Goal: Information Seeking & Learning: Check status

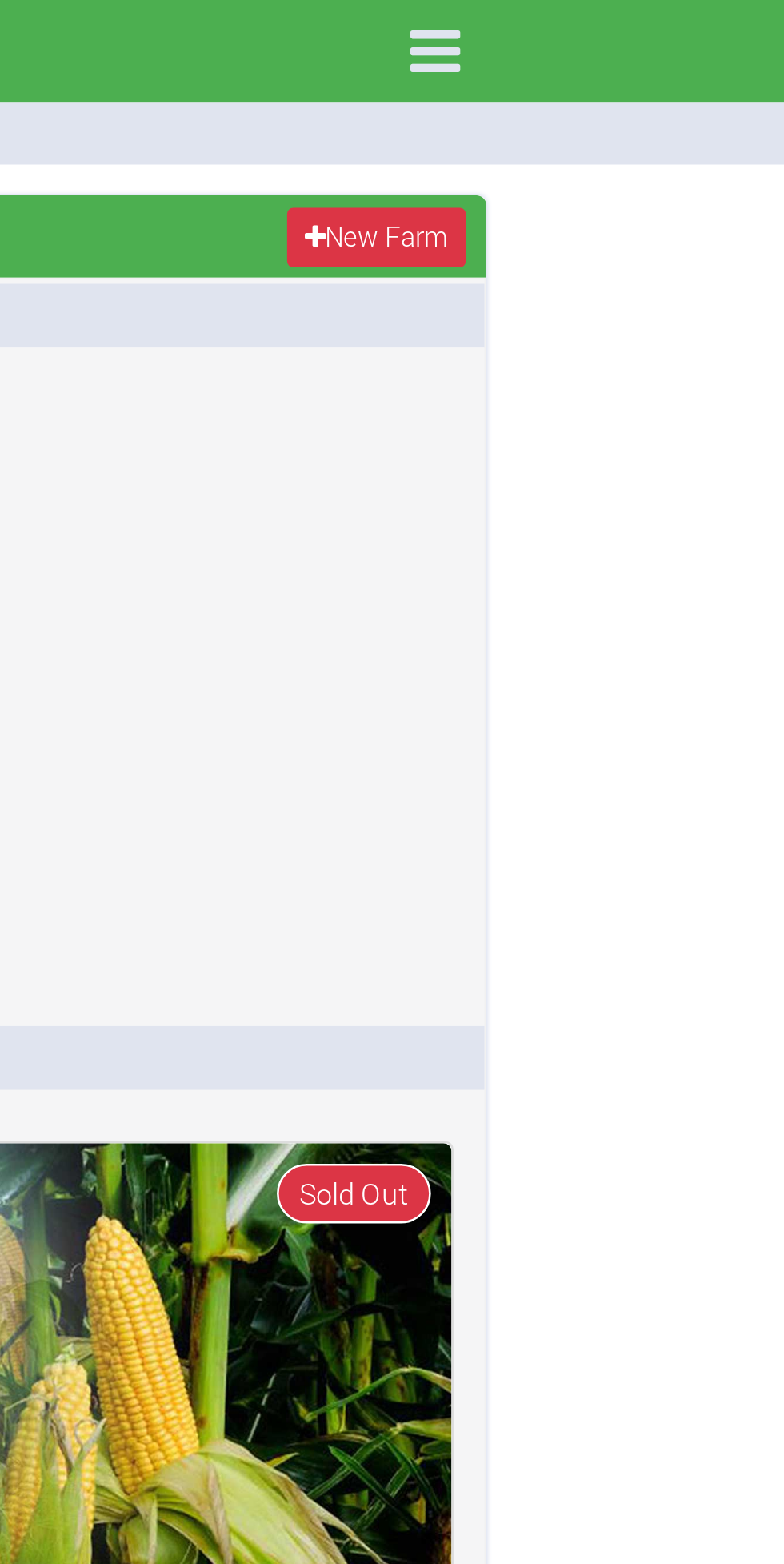
click at [649, 18] on icon at bounding box center [647, 19] width 33 height 33
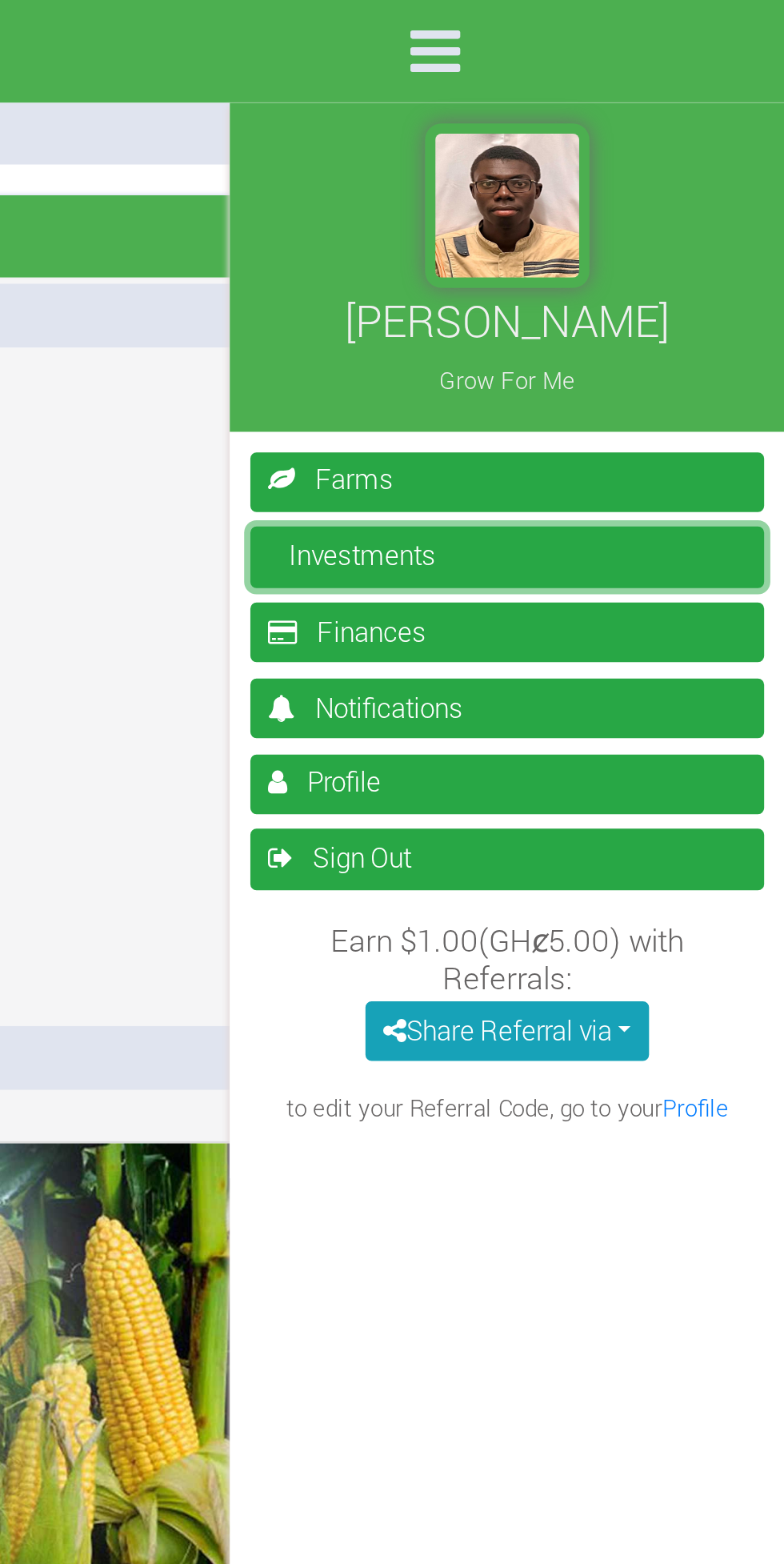
click at [717, 215] on link "Investments" at bounding box center [675, 217] width 200 height 24
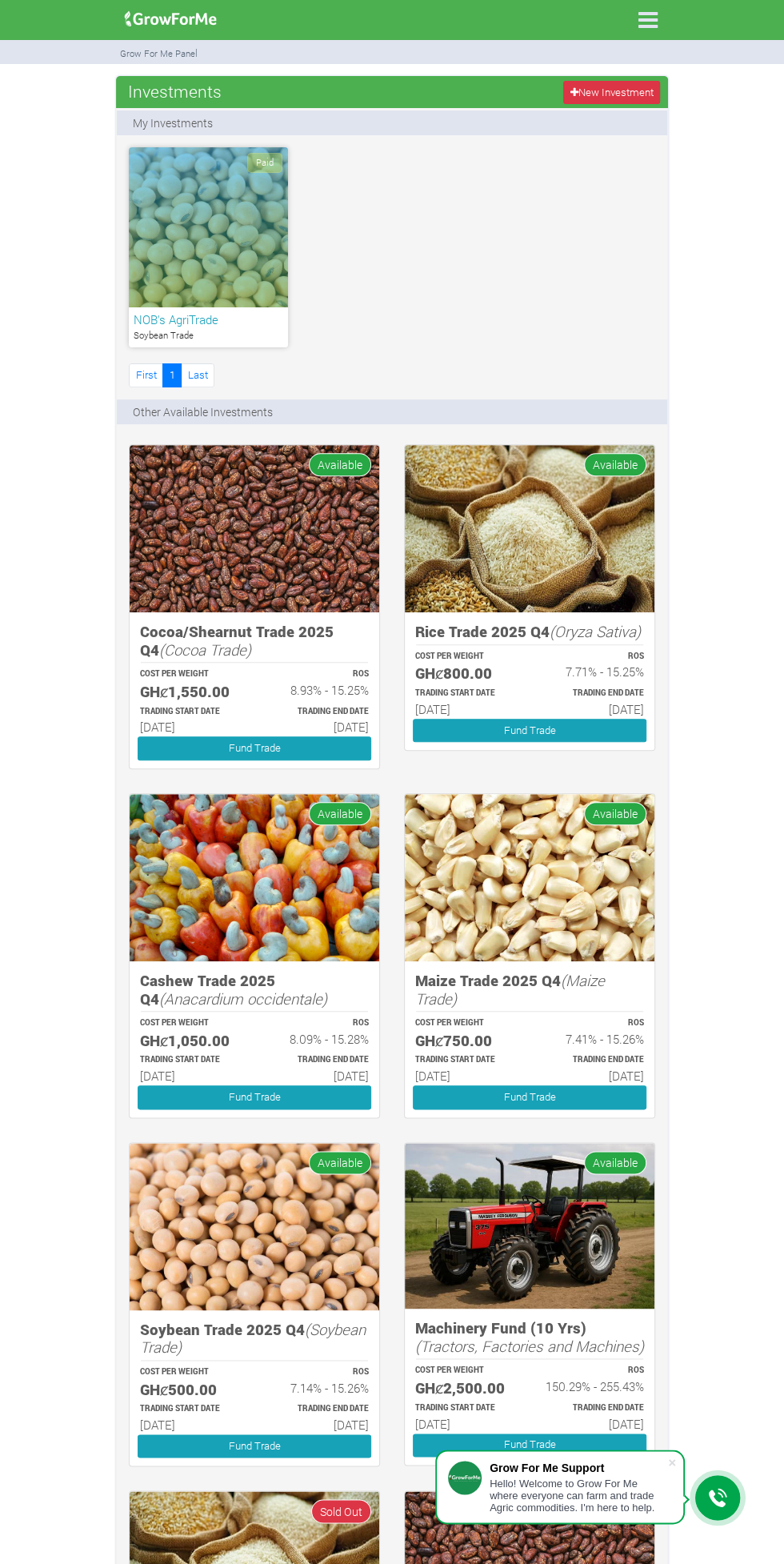
click at [648, 20] on icon at bounding box center [647, 19] width 33 height 33
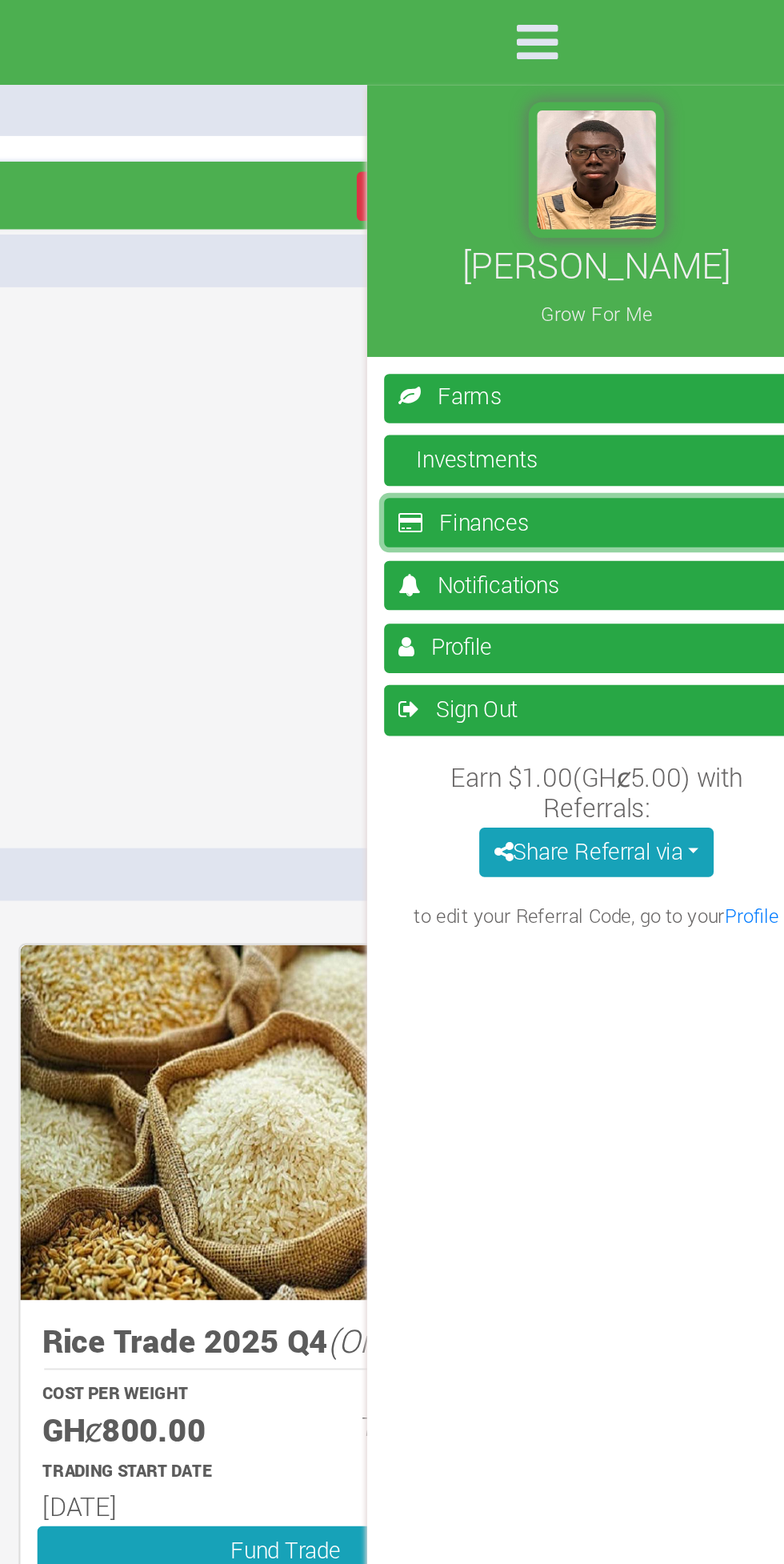
click at [700, 239] on link "Finances" at bounding box center [675, 246] width 200 height 24
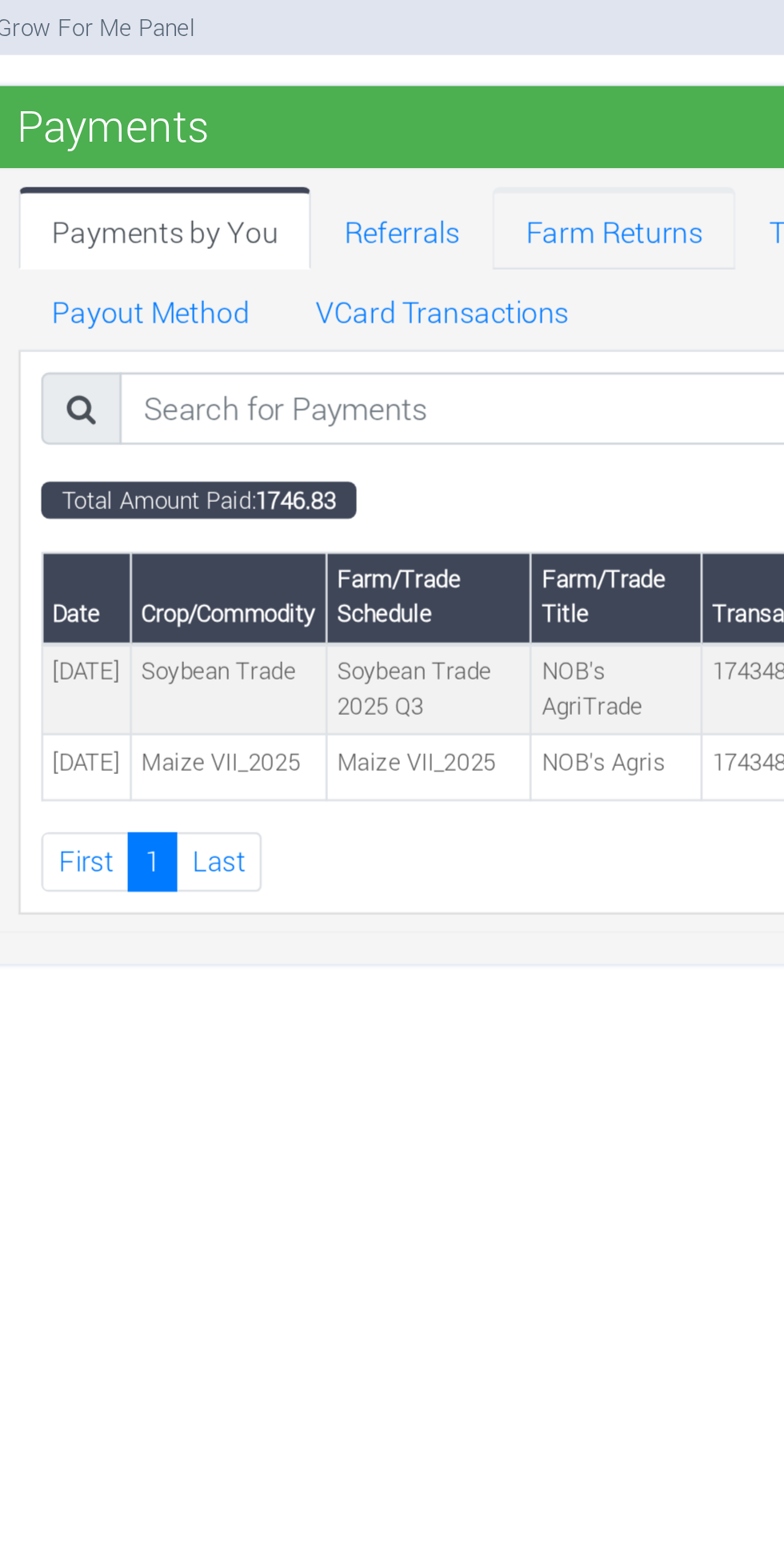
click at [363, 125] on link "Farm Returns" at bounding box center [360, 131] width 94 height 32
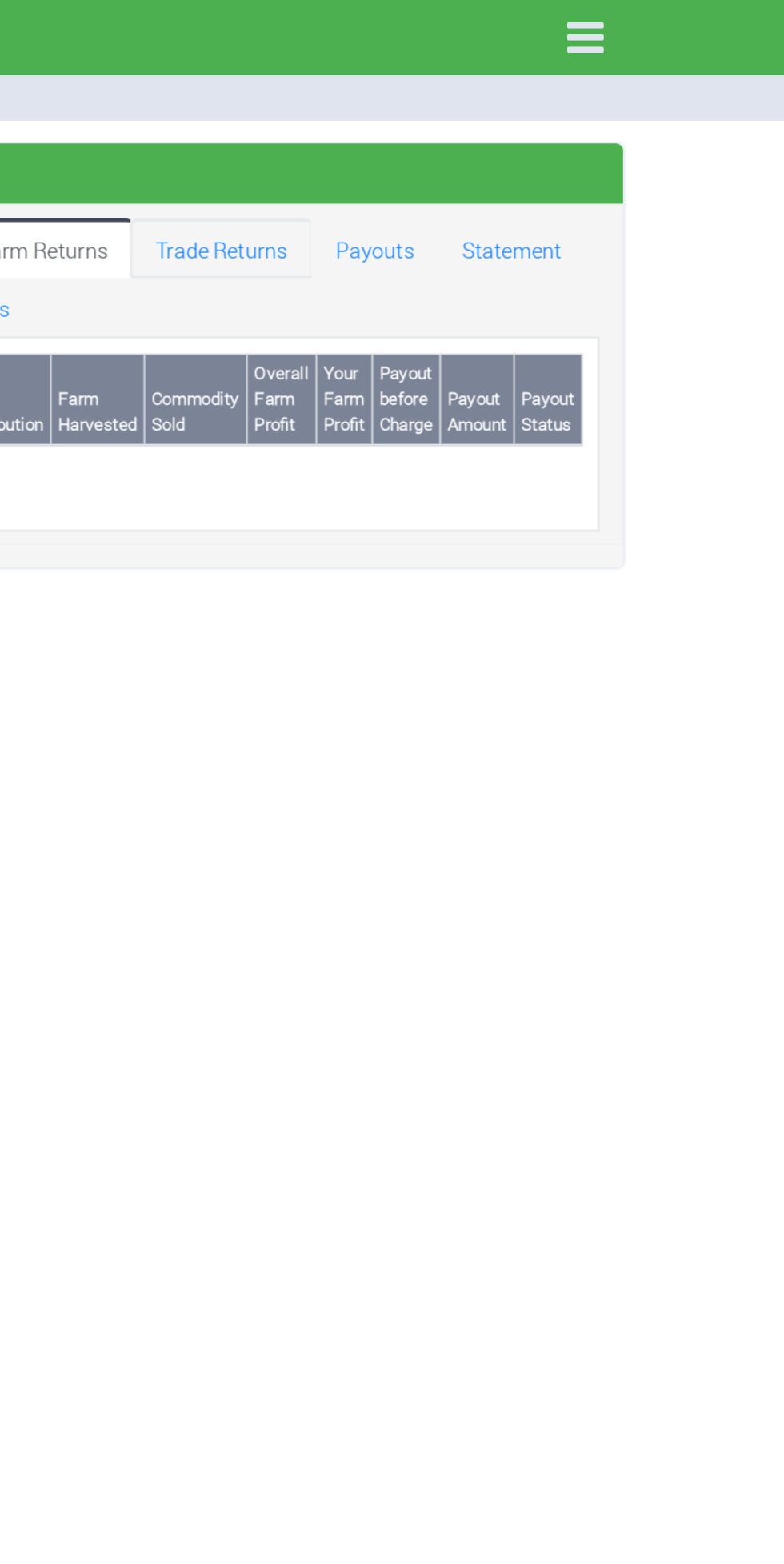
click at [469, 126] on link "Trade Returns" at bounding box center [454, 131] width 95 height 32
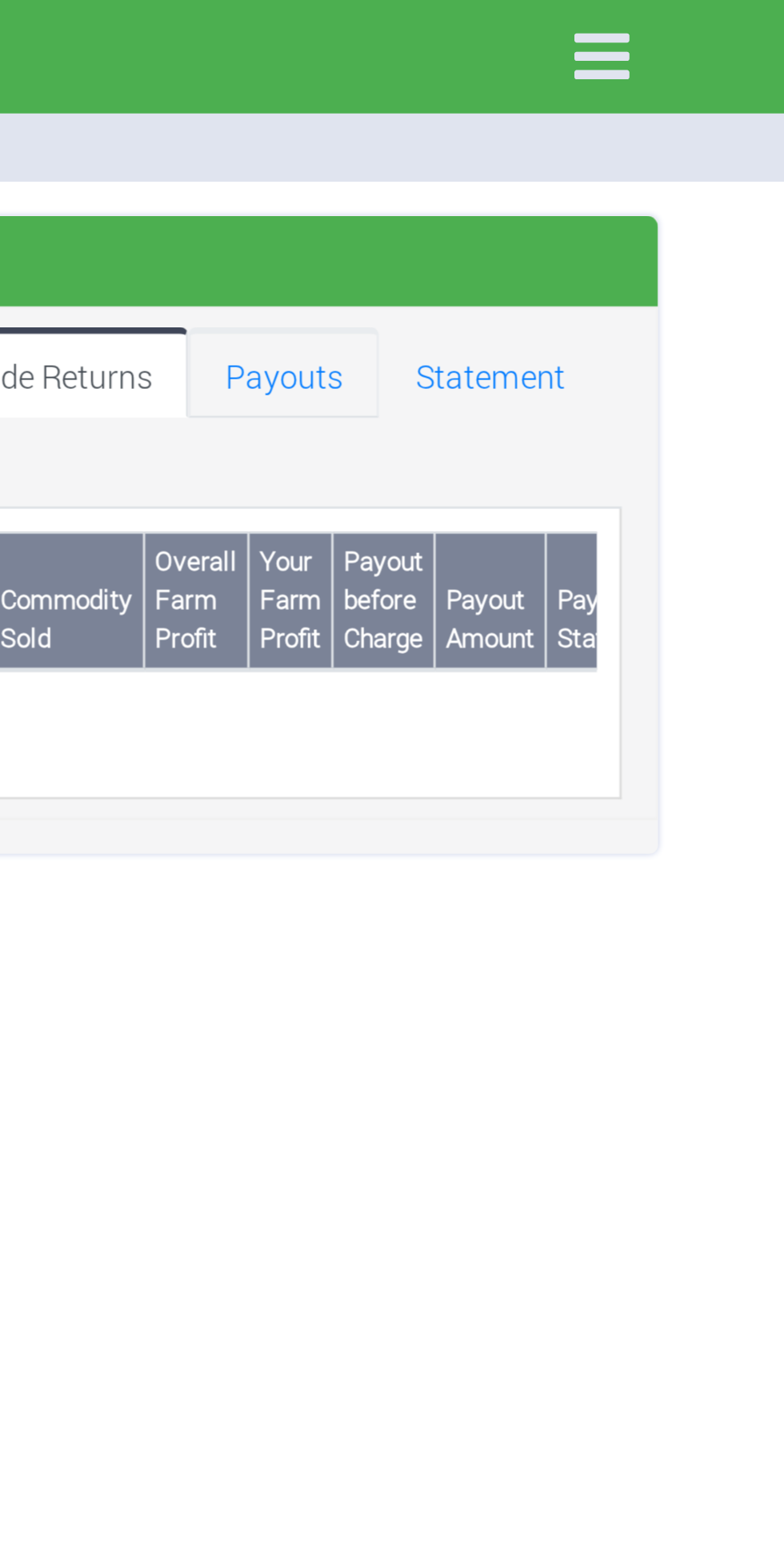
click at [545, 130] on link "Payouts" at bounding box center [536, 131] width 67 height 32
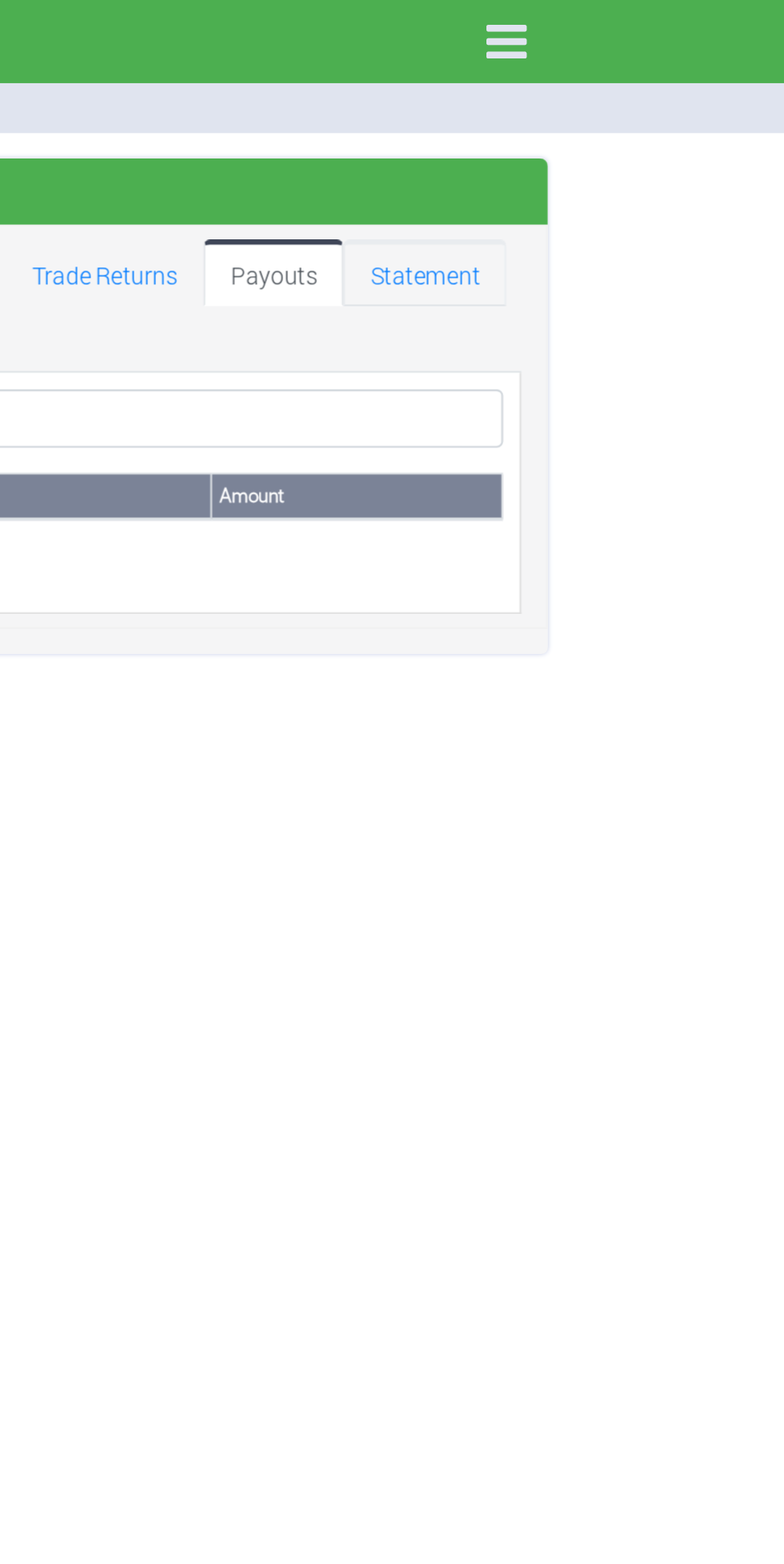
click at [600, 143] on link "Statement" at bounding box center [608, 131] width 79 height 32
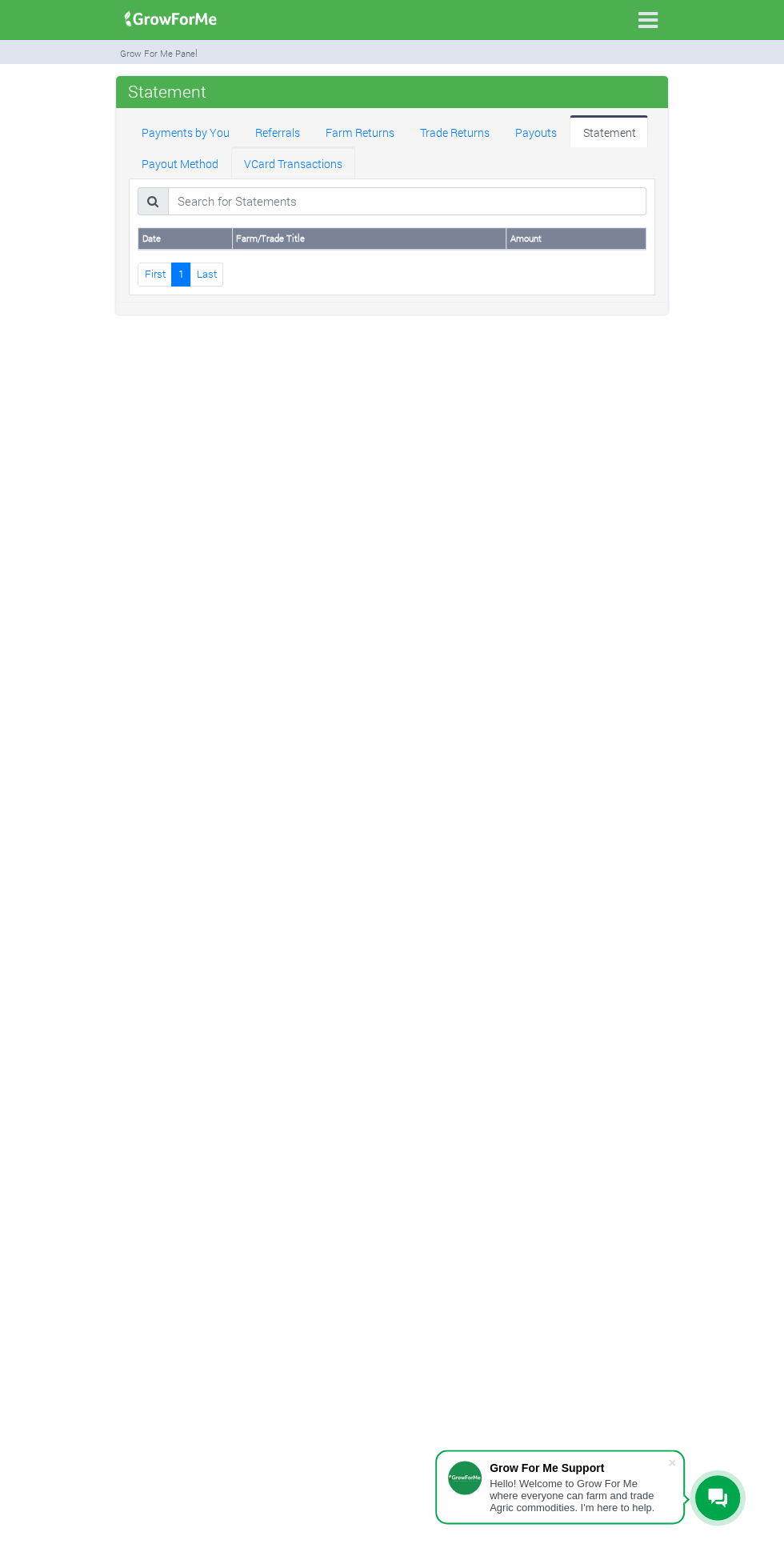
click at [316, 158] on link "VCard Transactions" at bounding box center [293, 162] width 124 height 32
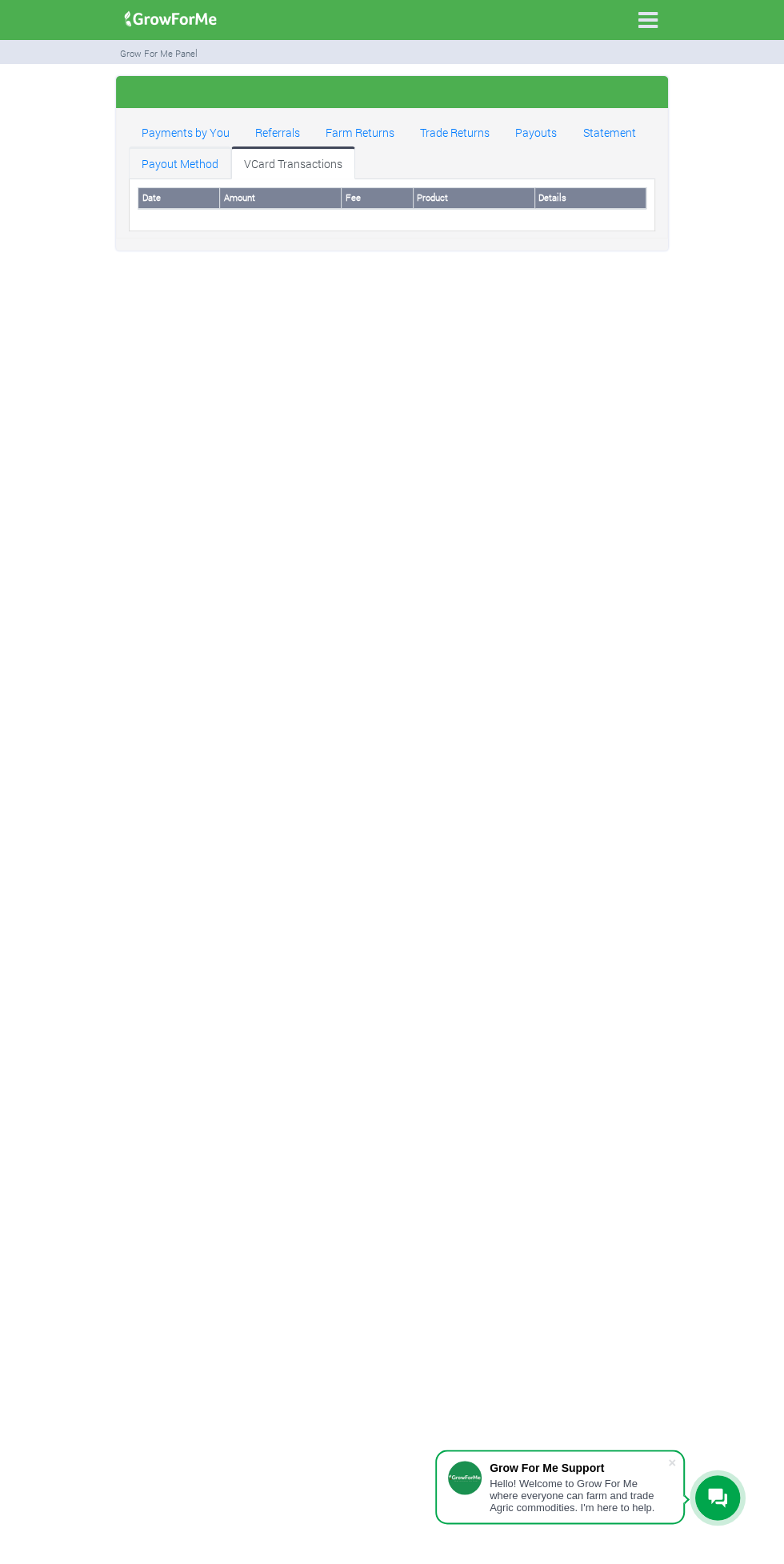
click at [208, 161] on link "Payout Method" at bounding box center [180, 162] width 102 height 32
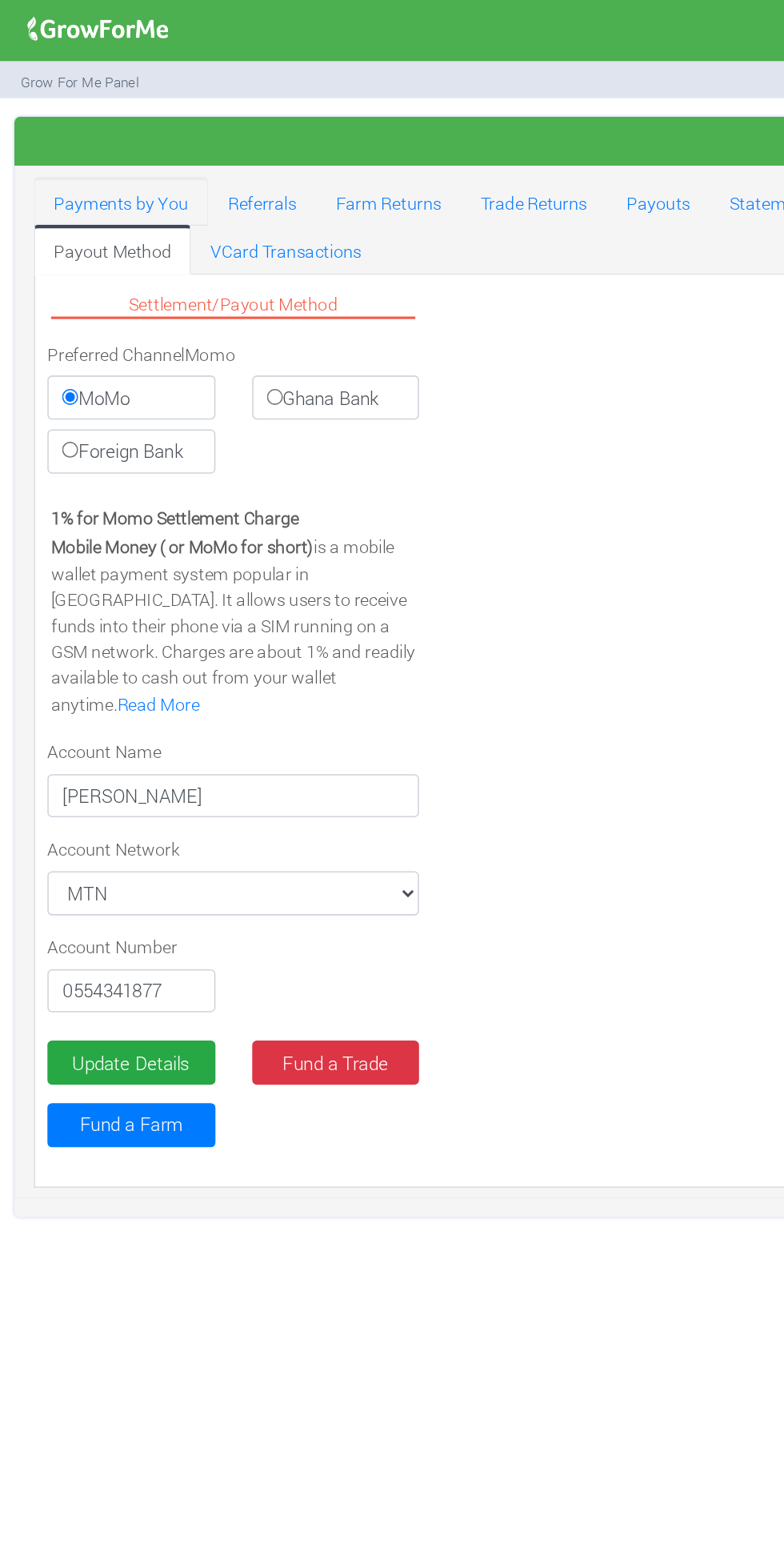
click at [209, 132] on link "Payments by You" at bounding box center [186, 131] width 114 height 32
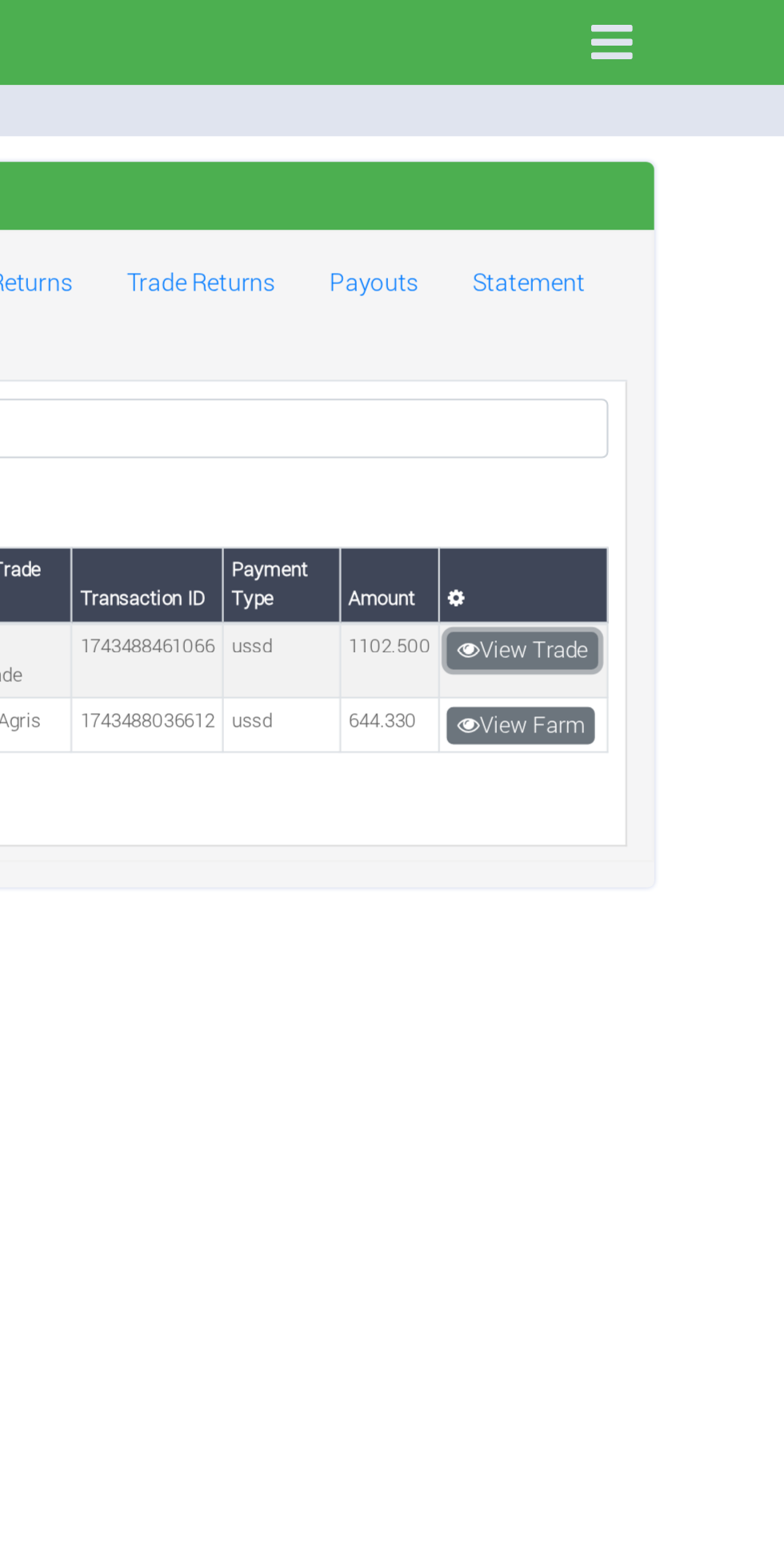
click at [619, 298] on link "View Trade" at bounding box center [606, 306] width 71 height 18
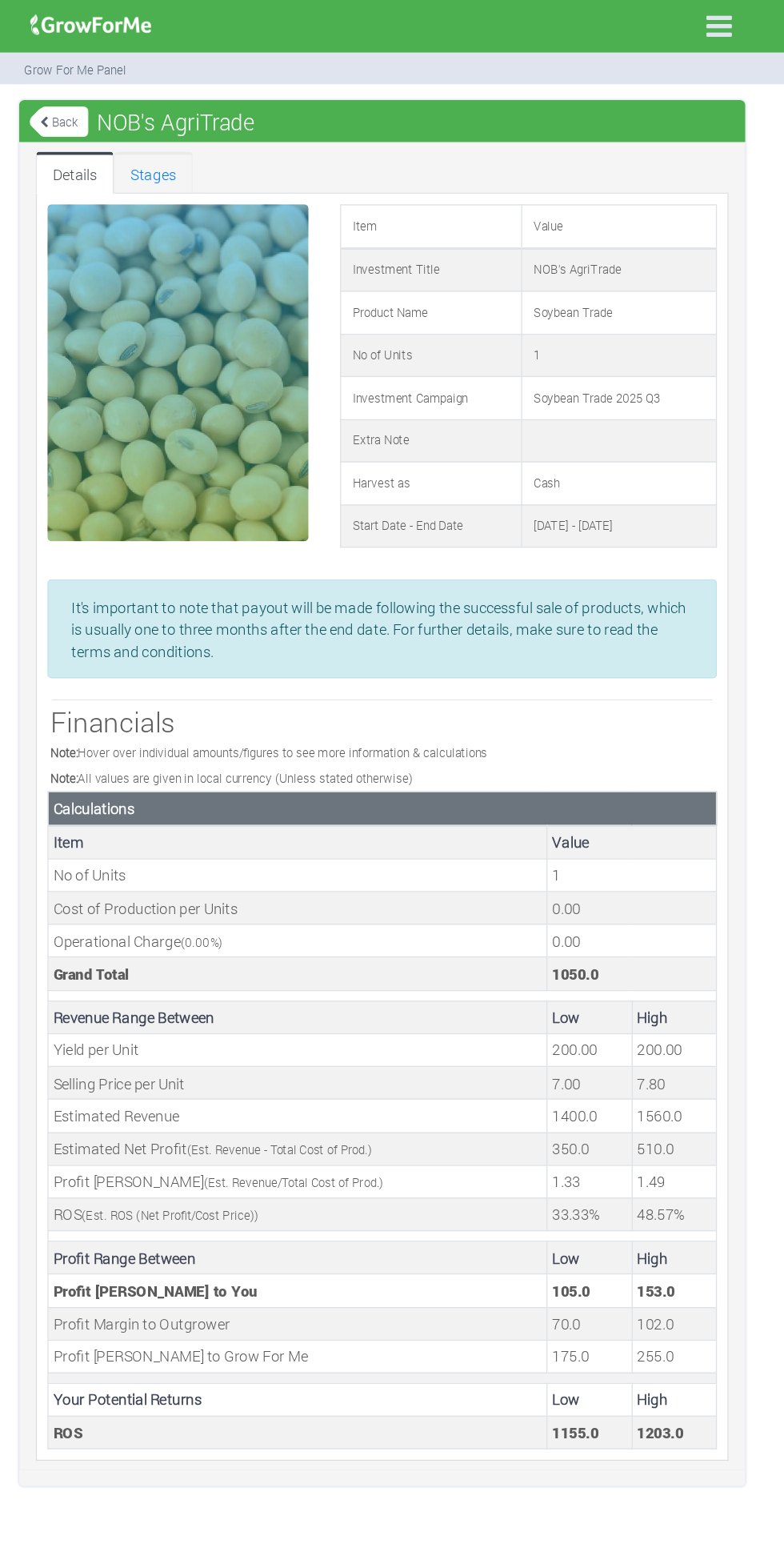
click at [213, 131] on link "Stages" at bounding box center [218, 131] width 60 height 32
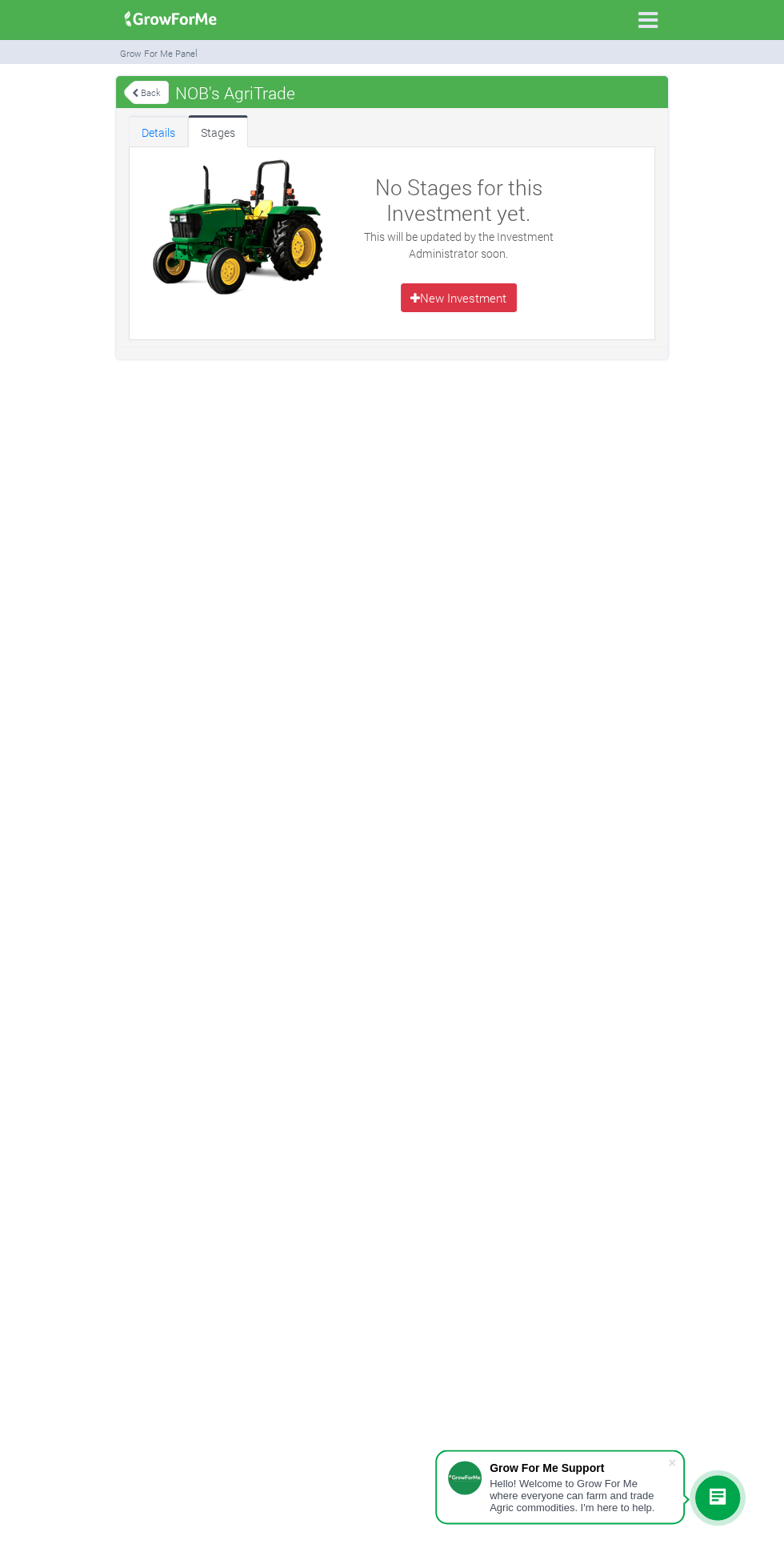
click at [161, 137] on link "Details" at bounding box center [158, 131] width 59 height 32
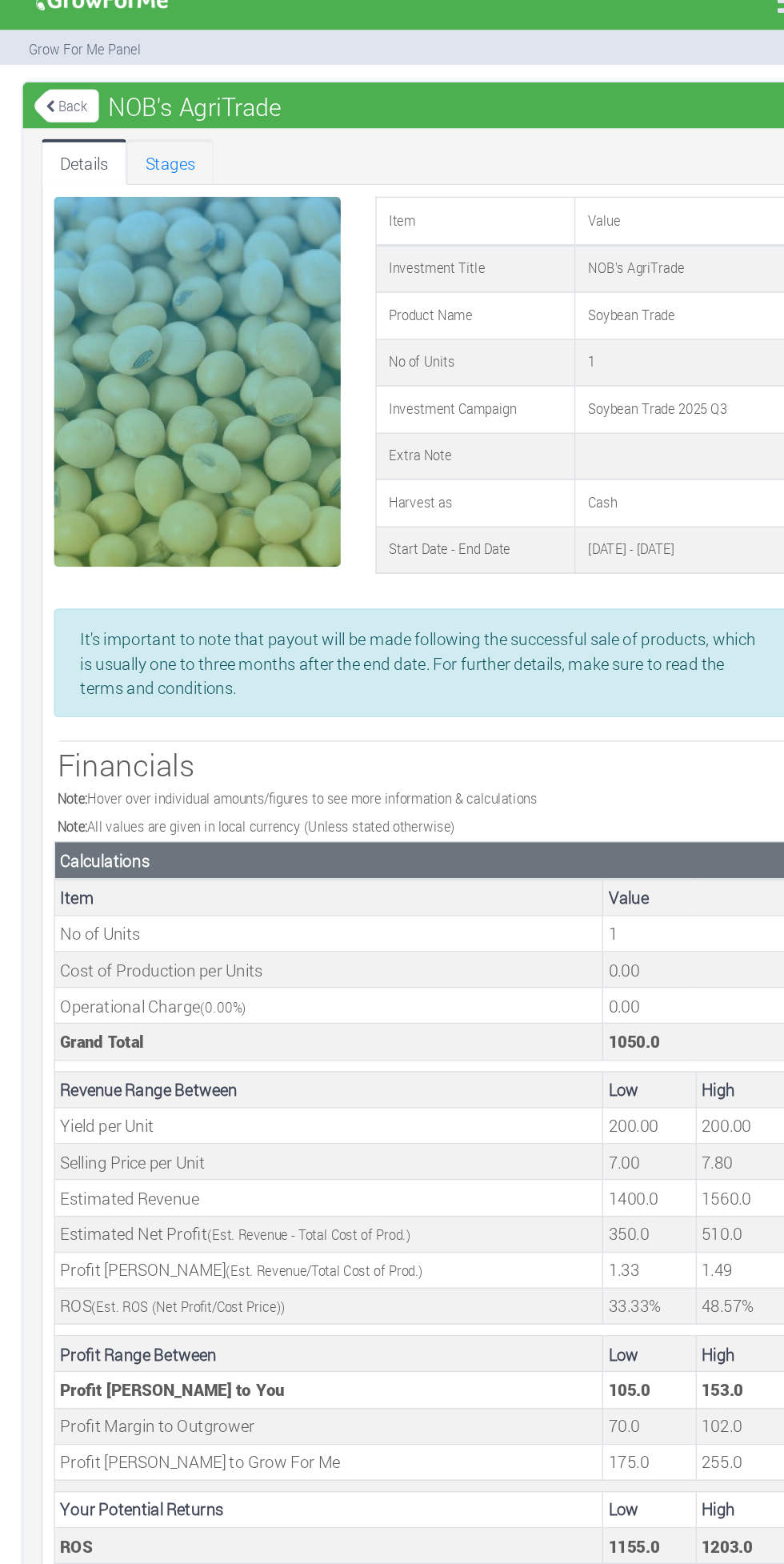
click at [224, 122] on link "Stages" at bounding box center [218, 131] width 60 height 32
